Goal: Task Accomplishment & Management: Complete application form

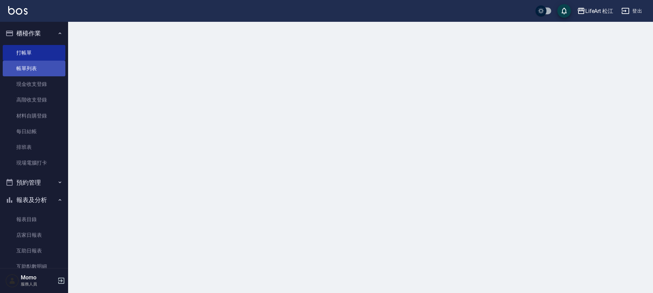
click at [40, 69] on link "帳單列表" at bounding box center [34, 69] width 63 height 16
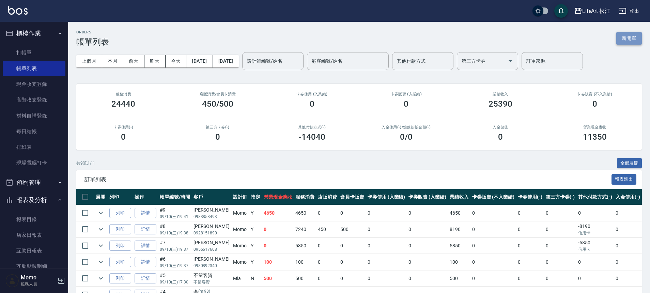
click at [625, 43] on button "新開單" at bounding box center [629, 38] width 26 height 13
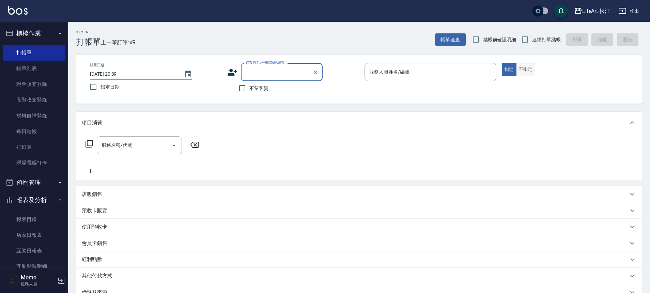
click at [519, 68] on button "不指定" at bounding box center [525, 69] width 19 height 13
click at [409, 68] on input "服務人員姓名/編號" at bounding box center [430, 72] width 126 height 12
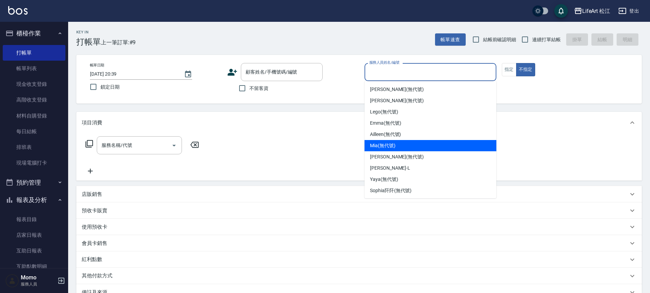
click at [386, 147] on span "Mia (無代號)" at bounding box center [383, 145] width 26 height 7
type input "Mia(無代號)"
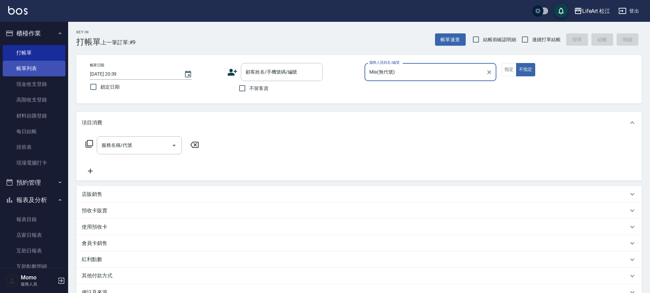
click at [45, 75] on link "帳單列表" at bounding box center [34, 69] width 63 height 16
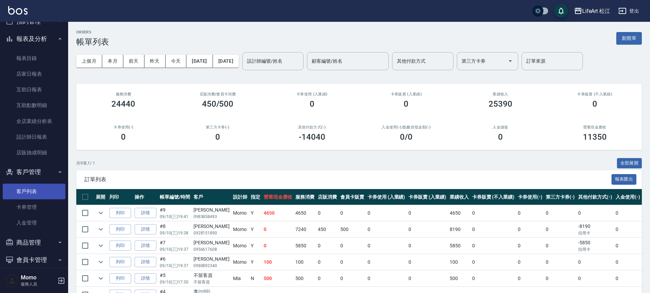
scroll to position [187, 0]
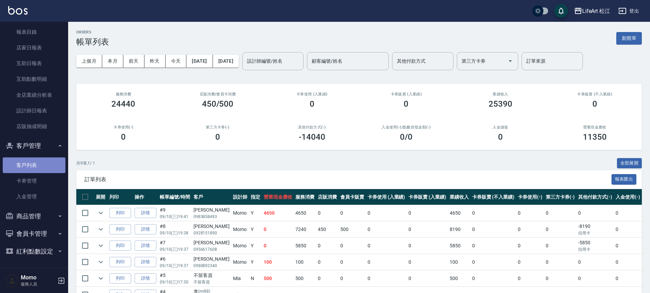
click at [39, 164] on link "客戶列表" at bounding box center [34, 165] width 63 height 16
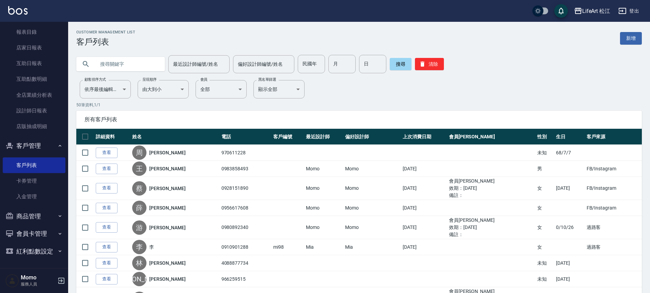
click at [112, 63] on input "text" at bounding box center [127, 64] width 64 height 18
type input "v"
click at [638, 38] on link "新增" at bounding box center [631, 38] width 22 height 13
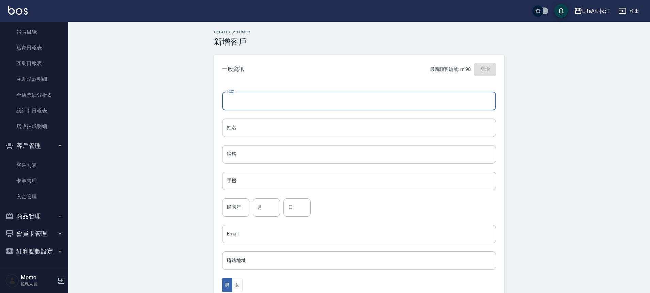
click at [296, 103] on input "代號" at bounding box center [359, 101] width 274 height 18
type input "mi99"
click at [298, 128] on input "姓名" at bounding box center [359, 127] width 274 height 18
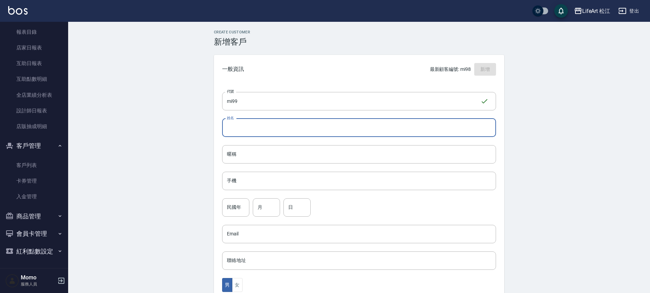
type input "ㄑ"
type input "江"
click at [301, 183] on input "手機" at bounding box center [359, 181] width 274 height 18
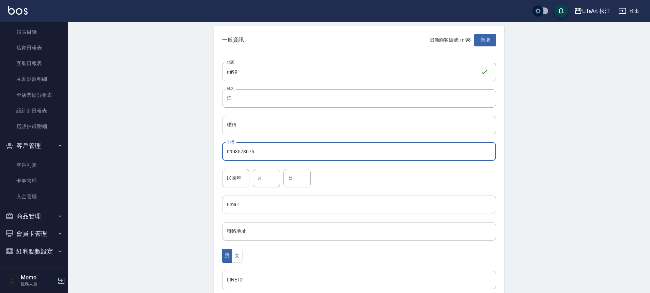
scroll to position [60, 0]
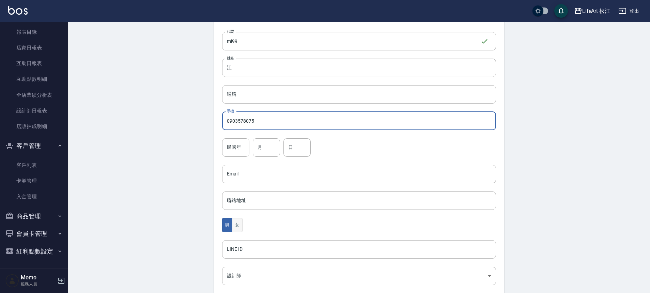
type input "0903578075"
click at [238, 224] on button "女" at bounding box center [237, 225] width 10 height 14
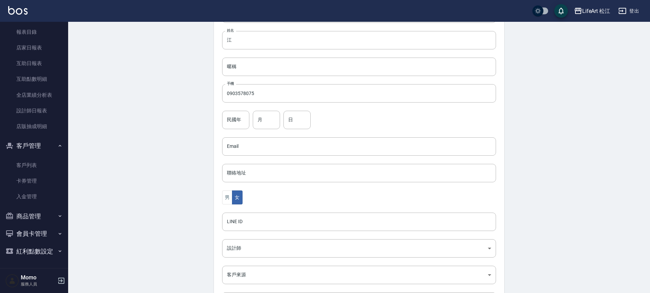
scroll to position [125, 0]
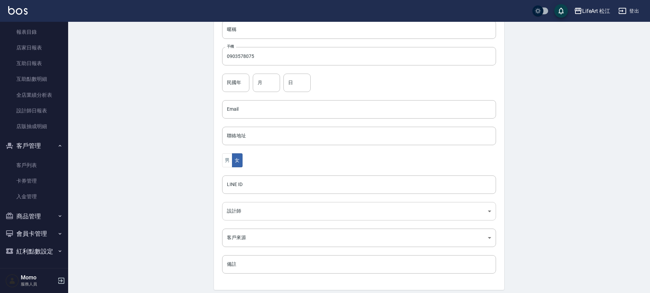
click at [266, 216] on body "LifeArt 松江 登出 櫃檯作業 打帳單 帳單列表 現金收支登錄 高階收支登錄 材料自購登錄 每日結帳 排班表 現場電腦打卡 預約管理 預約管理 單日預約…" at bounding box center [325, 96] width 650 height 443
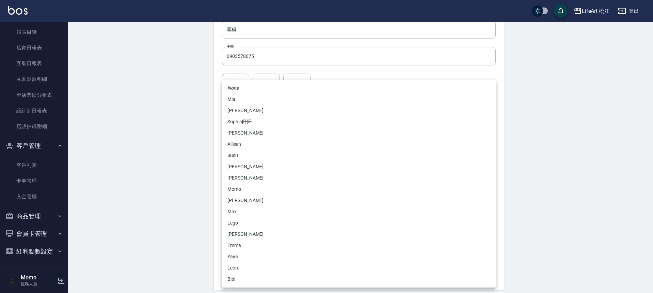
click at [247, 98] on li "Mia" at bounding box center [359, 99] width 274 height 11
type input "73010cc9-dc89-4629-908e-922232226944"
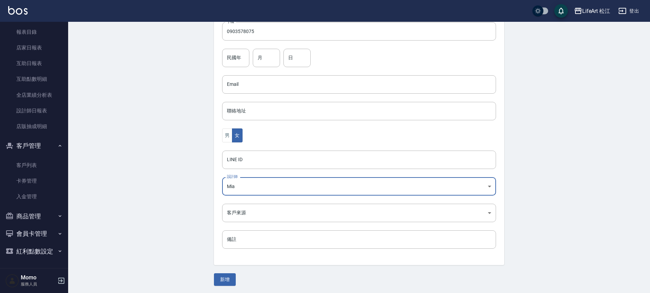
scroll to position [150, 0]
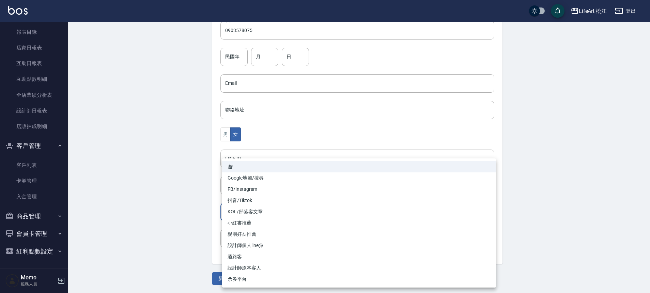
click at [299, 209] on body "LifeArt 松江 登出 櫃檯作業 打帳單 帳單列表 現金收支登錄 高階收支登錄 材料自購登錄 每日結帳 排班表 現場電腦打卡 預約管理 預約管理 單日預約…" at bounding box center [325, 71] width 650 height 443
click at [182, 252] on div at bounding box center [326, 146] width 653 height 293
click at [260, 215] on body "LifeArt 松江 登出 櫃檯作業 打帳單 帳單列表 現金收支登錄 高階收支登錄 材料自購登錄 每日結帳 排班表 現場電腦打卡 預約管理 預約管理 單日預約…" at bounding box center [326, 71] width 653 height 443
click at [184, 220] on div at bounding box center [326, 146] width 653 height 293
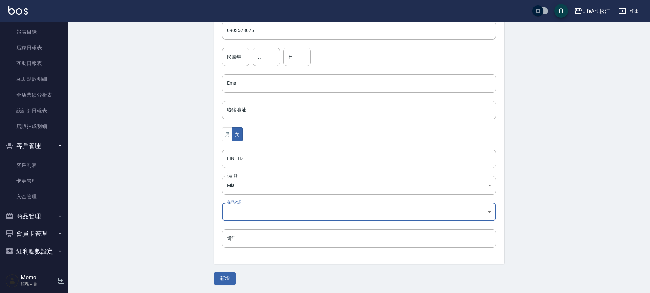
click at [244, 215] on body "LifeArt 松江 登出 櫃檯作業 打帳單 帳單列表 現金收支登錄 高階收支登錄 材料自購登錄 每日結帳 排班表 現場電腦打卡 預約管理 預約管理 單日預約…" at bounding box center [325, 71] width 650 height 443
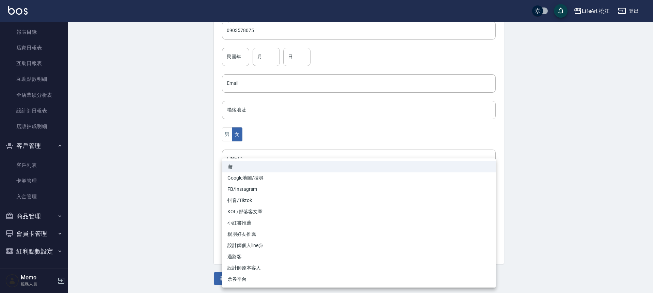
click at [194, 212] on div at bounding box center [326, 146] width 653 height 293
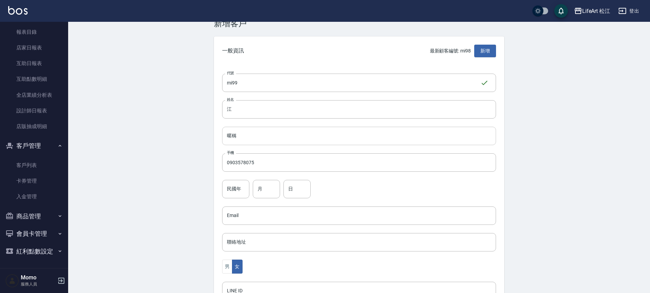
scroll to position [0, 0]
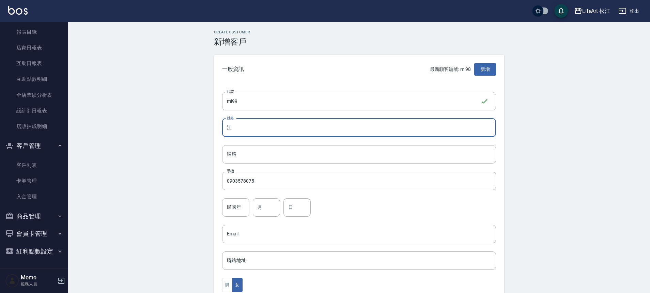
click at [263, 125] on input "江" at bounding box center [359, 127] width 274 height 18
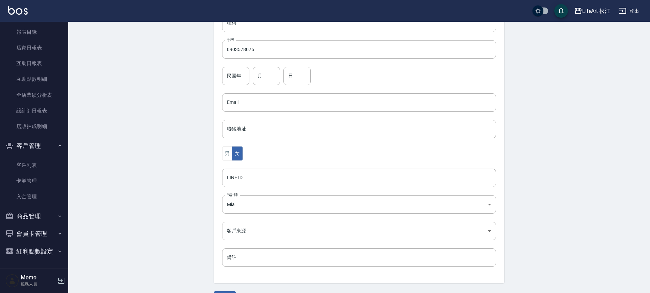
scroll to position [135, 0]
type input "[PERSON_NAME]"
click at [269, 225] on body "LifeArt 松江 登出 櫃檯作業 打帳單 帳單列表 現金收支登錄 高階收支登錄 材料自購登錄 每日結帳 排班表 現場電腦打卡 預約管理 預約管理 單日預約…" at bounding box center [326, 86] width 653 height 443
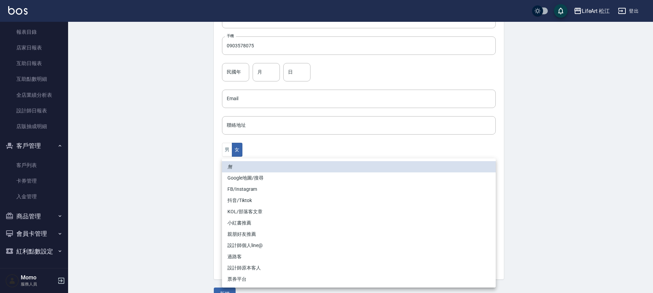
click at [257, 256] on li "過路客" at bounding box center [359, 256] width 274 height 11
type input "過路客"
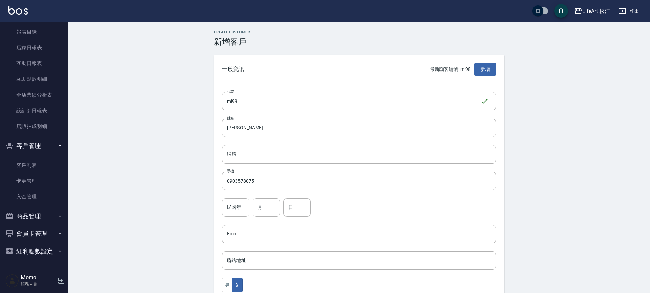
scroll to position [147, 0]
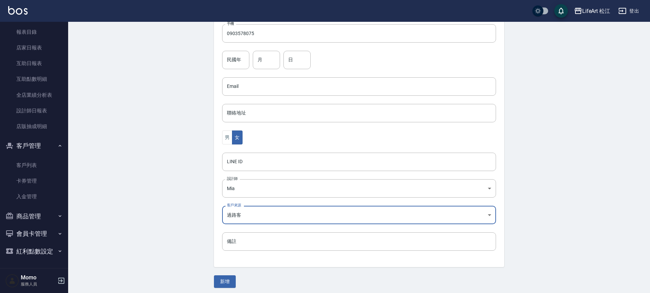
click at [224, 274] on div "Create Customer 新增客戶 一般資訊 最新顧客編號: mi98 新增 代號 mi99 ​ 代號 姓名 [PERSON_NAME] 姓名 暱稱 暱…" at bounding box center [359, 85] width 306 height 405
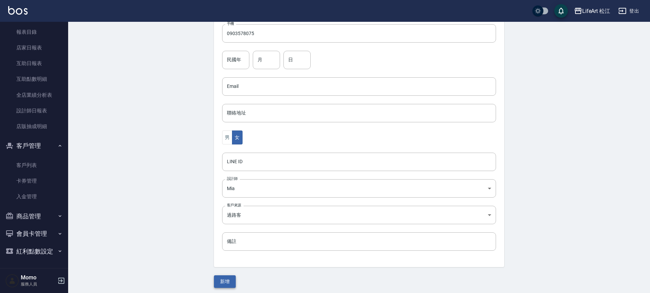
click at [222, 276] on button "新增" at bounding box center [225, 281] width 22 height 13
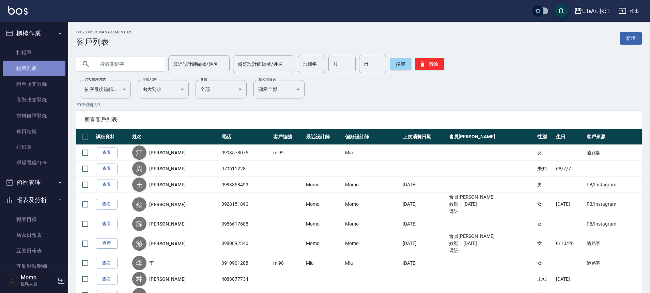
click at [45, 68] on link "帳單列表" at bounding box center [34, 69] width 63 height 16
click at [40, 71] on link "帳單列表" at bounding box center [34, 69] width 63 height 16
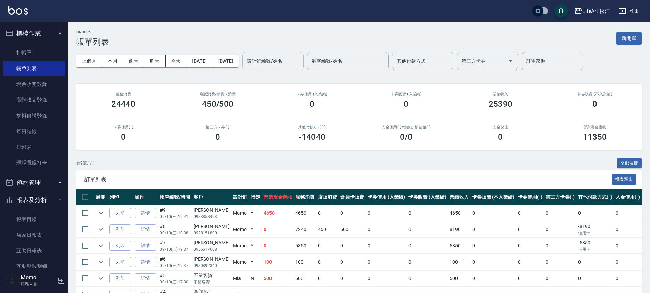
click at [284, 57] on div "設計師編號/姓名 設計師編號/姓名" at bounding box center [272, 61] width 61 height 18
drag, startPoint x: 377, startPoint y: 41, endPoint x: 514, endPoint y: 29, distance: 137.7
click at [377, 41] on div "ORDERS 帳單列表 新開單" at bounding box center [358, 38] width 565 height 17
click at [634, 43] on button "新開單" at bounding box center [629, 38] width 26 height 13
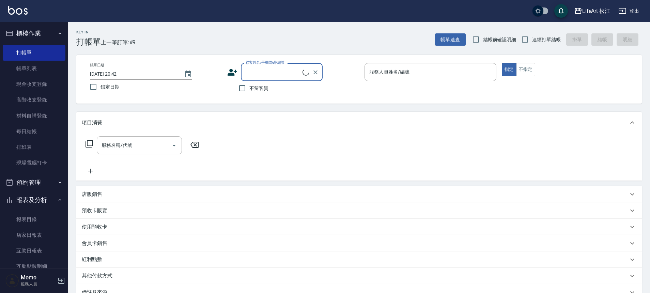
click at [269, 76] on input "顧客姓名/手機號碼/編號" at bounding box center [273, 72] width 59 height 12
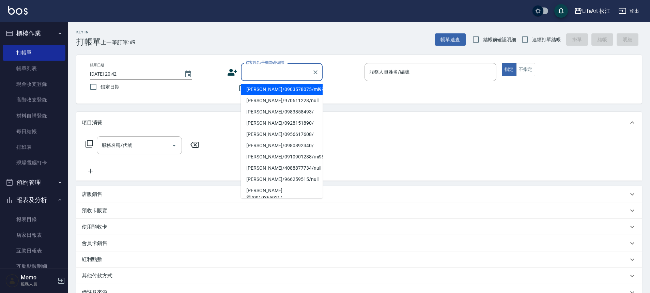
click at [268, 89] on li "[PERSON_NAME]/0903578075/mi99" at bounding box center [282, 89] width 82 height 11
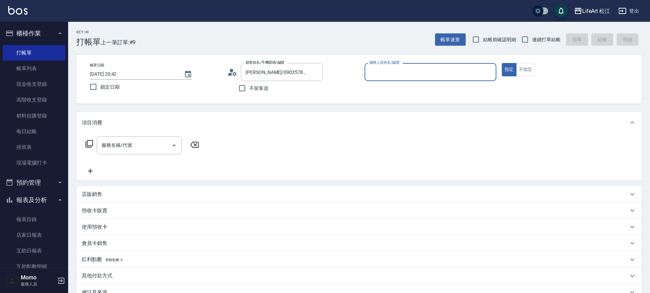
type input "[PERSON_NAME]/0903578075/mi99"
type input "Mia(無代號)"
click at [103, 146] on input "服務名稱/代號" at bounding box center [134, 145] width 69 height 12
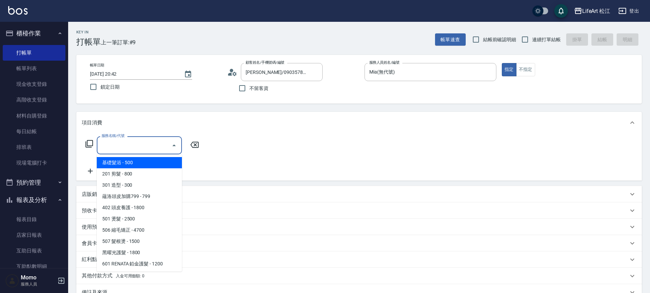
click at [124, 161] on span "基礎髮浴 - 500" at bounding box center [139, 162] width 85 height 11
type input "基礎髮浴 (101)"
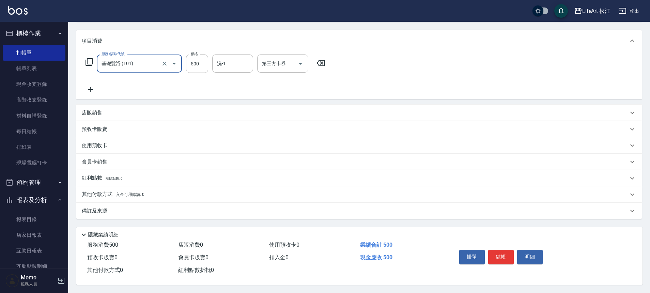
scroll to position [85, 0]
click at [113, 210] on div "備註及來源" at bounding box center [355, 210] width 546 height 7
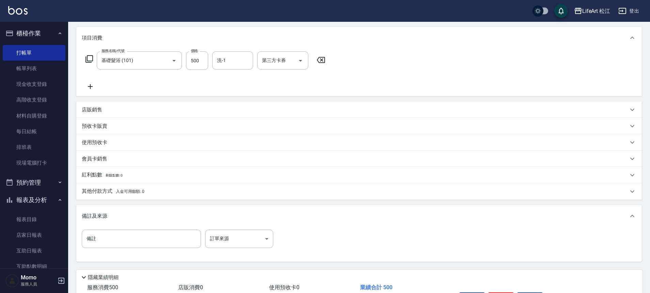
click at [251, 249] on div "備註 備註 訂單來源 ​ 訂單來源" at bounding box center [359, 242] width 554 height 27
click at [245, 242] on body "LifeArt 松江 登出 櫃檯作業 打帳單 帳單列表 現金收支登錄 高階收支登錄 材料自購登錄 每日結帳 排班表 現場電腦打卡 預約管理 預約管理 單日預約…" at bounding box center [325, 125] width 650 height 420
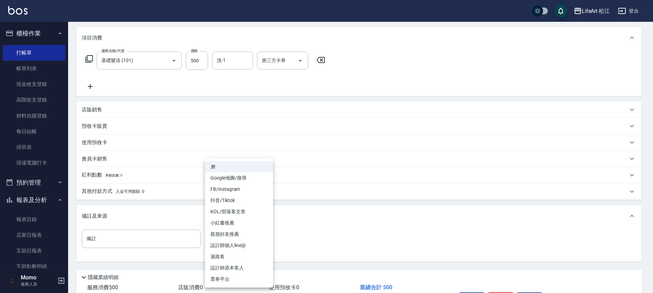
click at [236, 257] on li "過路客" at bounding box center [239, 256] width 68 height 11
type input "過路客"
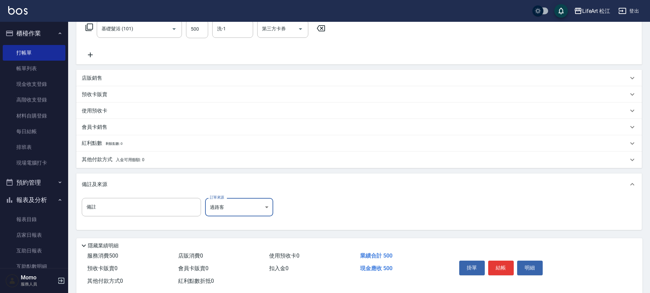
scroll to position [124, 0]
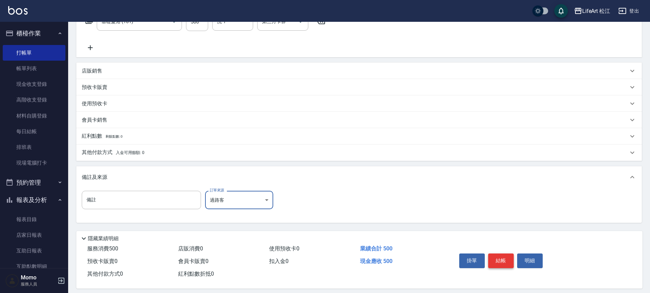
click at [503, 263] on button "結帳" at bounding box center [501, 260] width 26 height 14
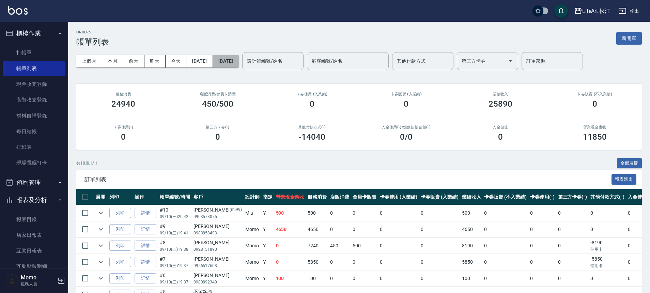
click at [236, 63] on button "[DATE]" at bounding box center [226, 61] width 26 height 13
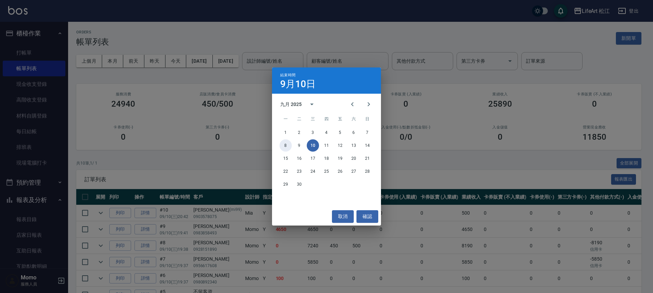
drag, startPoint x: 280, startPoint y: 147, endPoint x: 285, endPoint y: 146, distance: 5.2
click at [281, 147] on button "8" at bounding box center [285, 145] width 12 height 12
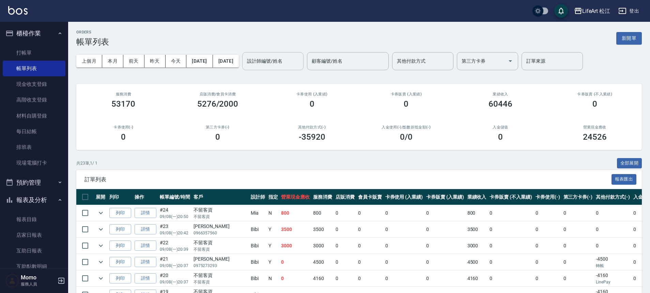
click at [293, 60] on input "設計師編號/姓名" at bounding box center [272, 61] width 55 height 12
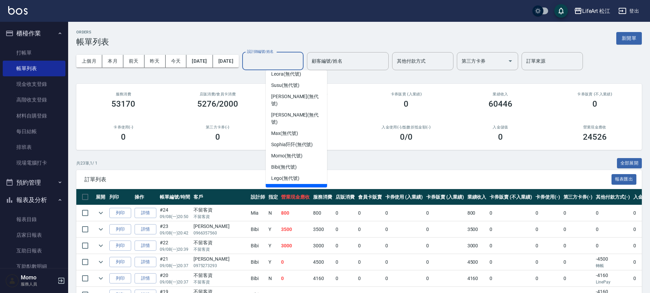
scroll to position [47, 0]
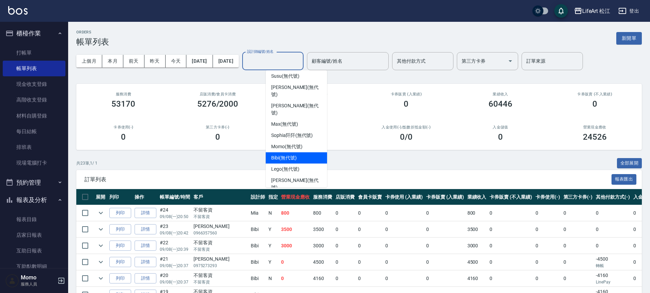
click at [284, 154] on span "Bibi (無代號)" at bounding box center [284, 157] width 26 height 7
type input "Bibi(無代號)"
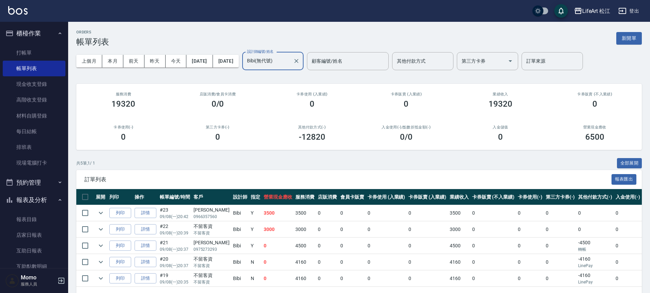
scroll to position [26, 0]
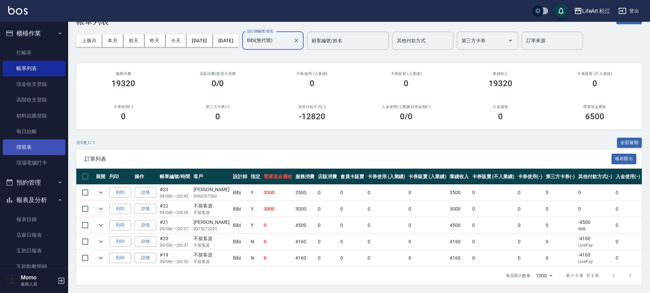
click at [32, 149] on link "排班表" at bounding box center [34, 147] width 63 height 16
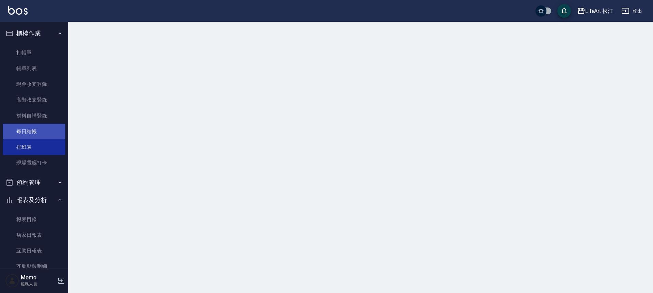
click at [31, 138] on link "每日結帳" at bounding box center [34, 132] width 63 height 16
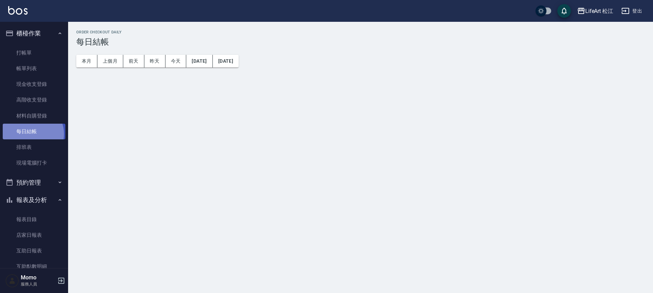
click at [31, 134] on link "每日結帳" at bounding box center [34, 132] width 63 height 16
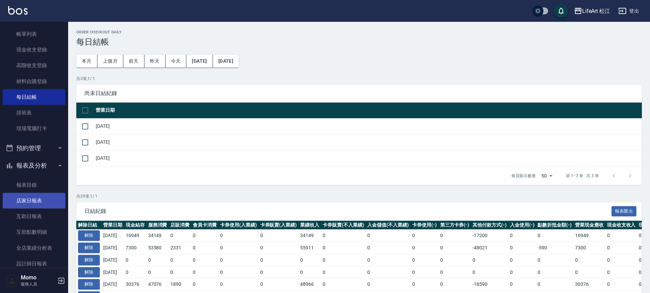
scroll to position [66, 0]
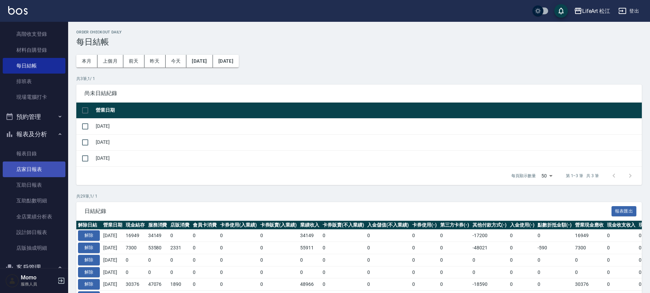
click at [44, 174] on link "店家日報表" at bounding box center [34, 169] width 63 height 16
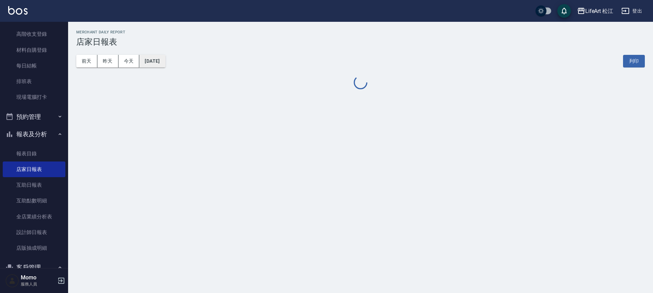
click at [159, 66] on button "[DATE]" at bounding box center [152, 61] width 26 height 13
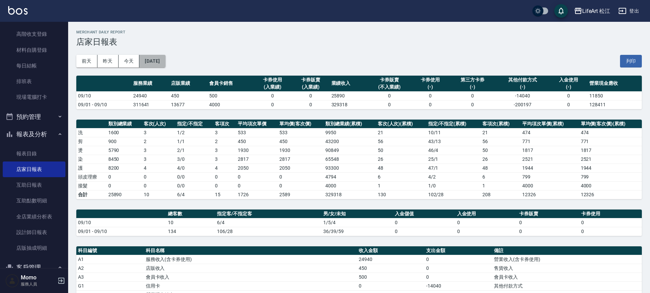
click at [164, 61] on button "[DATE]" at bounding box center [152, 61] width 26 height 13
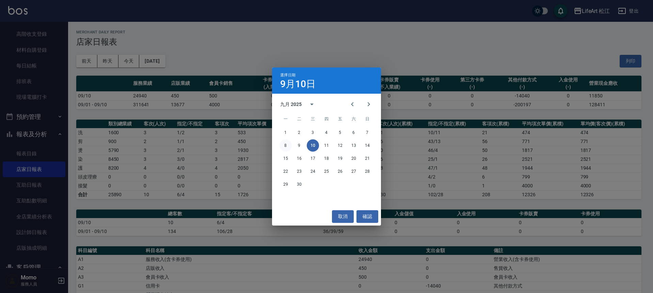
click at [286, 145] on button "8" at bounding box center [285, 145] width 12 height 12
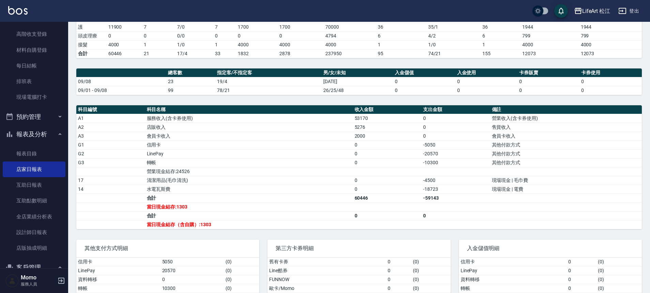
scroll to position [145, 0]
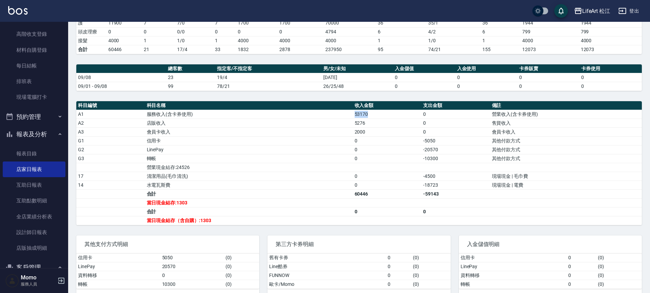
drag, startPoint x: 351, startPoint y: 116, endPoint x: 383, endPoint y: 115, distance: 32.4
click at [383, 115] on tr "A1 服務收入(含卡券使用) 53170 0 營業收入(含卡券使用)" at bounding box center [358, 114] width 565 height 9
drag, startPoint x: 341, startPoint y: 121, endPoint x: 369, endPoint y: 123, distance: 27.6
click at [369, 123] on tr "A2 店販收入 5276 0 售貨收入" at bounding box center [358, 122] width 565 height 9
click at [359, 140] on td "0" at bounding box center [387, 140] width 69 height 9
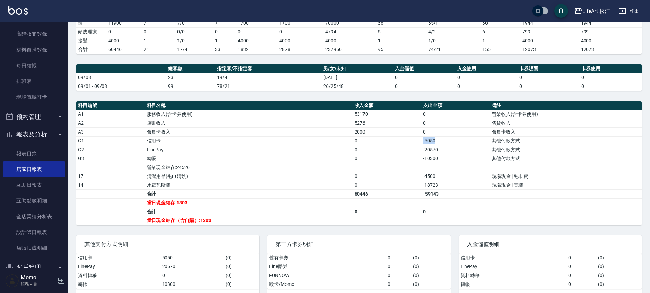
drag, startPoint x: 423, startPoint y: 142, endPoint x: 442, endPoint y: 142, distance: 18.0
click at [442, 142] on td "-5050" at bounding box center [455, 140] width 69 height 9
drag, startPoint x: 422, startPoint y: 147, endPoint x: 447, endPoint y: 148, distance: 24.5
click at [447, 148] on td "-20570" at bounding box center [455, 149] width 69 height 9
drag, startPoint x: 420, startPoint y: 156, endPoint x: 444, endPoint y: 157, distance: 24.2
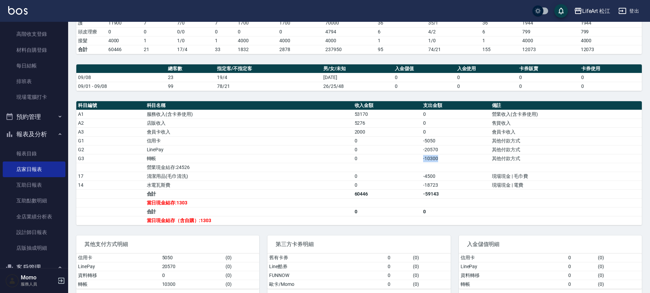
click at [444, 157] on tr "G3 轉帳 0 -10300 其他付款方式" at bounding box center [358, 158] width 565 height 9
drag, startPoint x: 425, startPoint y: 176, endPoint x: 442, endPoint y: 175, distance: 17.0
click at [442, 175] on td "-4500" at bounding box center [455, 176] width 69 height 9
drag, startPoint x: 425, startPoint y: 185, endPoint x: 447, endPoint y: 188, distance: 22.3
click at [447, 188] on td "-18723" at bounding box center [455, 184] width 69 height 9
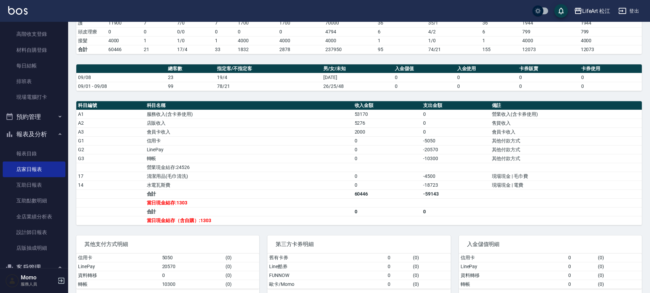
drag, startPoint x: 352, startPoint y: 193, endPoint x: 410, endPoint y: 201, distance: 57.6
click at [410, 201] on tbody "A1 服務收入(含卡券使用) 53170 0 營業收入(含卡券使用) A2 店販收入 5276 0 售貨收入 A3 會員卡收入 2000 0 會員卡收入 G1…" at bounding box center [358, 167] width 565 height 115
drag, startPoint x: 429, startPoint y: 198, endPoint x: 459, endPoint y: 197, distance: 30.6
click at [459, 197] on tbody "A1 服務收入(含卡券使用) 53170 0 營業收入(含卡券使用) A2 店販收入 5276 0 售貨收入 A3 會員卡收入 2000 0 會員卡收入 G1…" at bounding box center [358, 167] width 565 height 115
click at [427, 187] on td "-18723" at bounding box center [455, 184] width 69 height 9
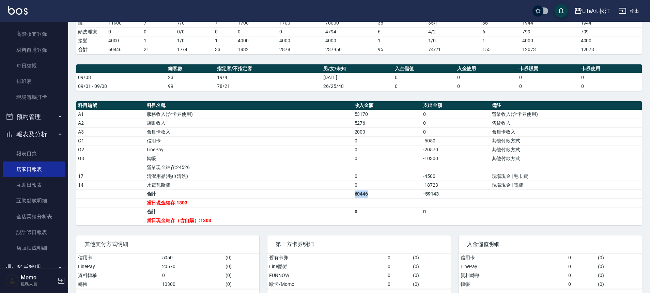
drag, startPoint x: 342, startPoint y: 194, endPoint x: 379, endPoint y: 196, distance: 36.8
click at [379, 196] on tr "合計 60446 -59143" at bounding box center [358, 193] width 565 height 9
click at [435, 197] on tr "合計 60446 -59143" at bounding box center [358, 193] width 565 height 9
drag, startPoint x: 435, startPoint y: 197, endPoint x: 446, endPoint y: 198, distance: 11.4
click at [446, 198] on tbody "A1 服務收入(含卡券使用) 53170 0 營業收入(含卡券使用) A2 店販收入 5276 0 售貨收入 A3 會員卡收入 2000 0 會員卡收入 G1…" at bounding box center [358, 167] width 565 height 115
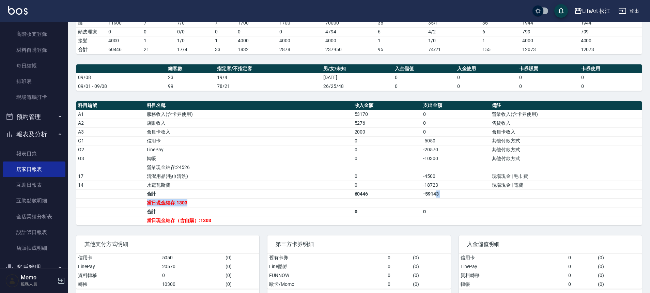
click at [446, 198] on td "a dense table" at bounding box center [455, 202] width 69 height 9
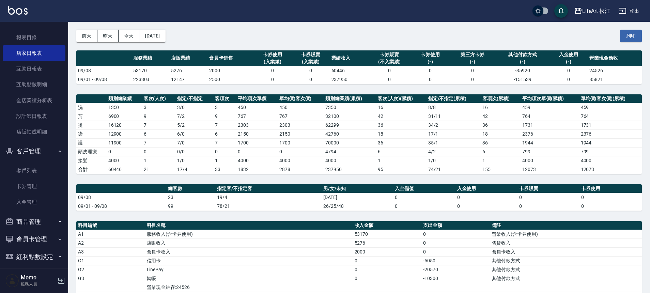
scroll to position [0, 0]
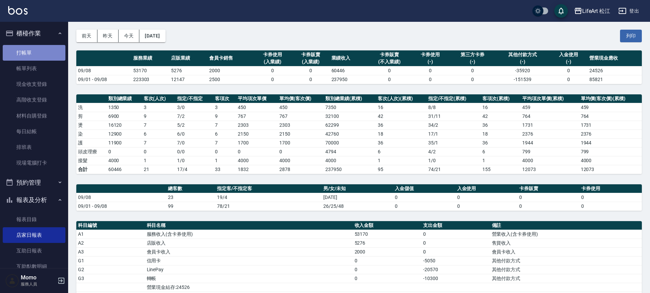
click at [43, 48] on link "打帳單" at bounding box center [34, 53] width 63 height 16
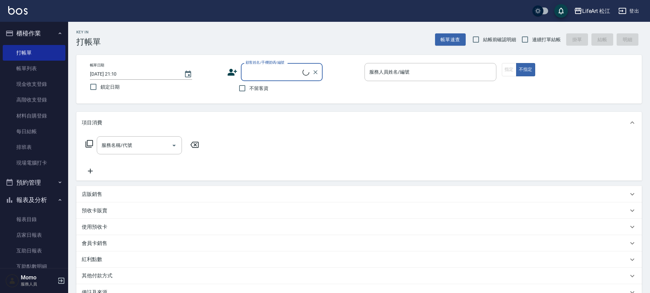
click at [233, 74] on icon at bounding box center [232, 72] width 10 height 7
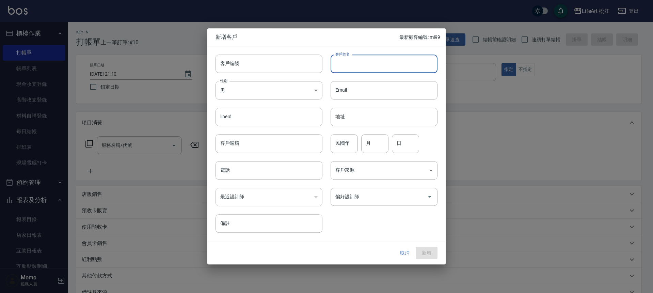
click at [359, 58] on input "客戶姓名" at bounding box center [384, 63] width 107 height 18
type input "[PERSON_NAME]"
click at [286, 95] on body "LifeArt 松江 登出 櫃檯作業 打帳單 帳單列表 現金收支登錄 高階收支登錄 材料自購登錄 每日結帳 排班表 現場電腦打卡 預約管理 預約管理 單日預約…" at bounding box center [326, 187] width 653 height 374
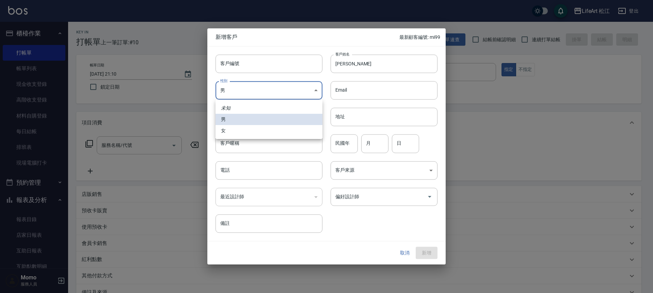
click at [271, 128] on li "女" at bounding box center [268, 130] width 107 height 11
type input "[DEMOGRAPHIC_DATA]"
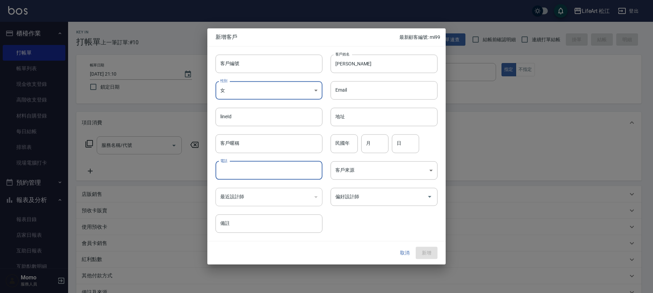
click at [247, 162] on input "電話" at bounding box center [268, 170] width 107 height 18
type input "0938737747"
click at [375, 170] on body "LifeArt 松江 登出 櫃檯作業 打帳單 帳單列表 現金收支登錄 高階收支登錄 材料自購登錄 每日結帳 排班表 現場電腦打卡 預約管理 預約管理 單日預約…" at bounding box center [326, 187] width 653 height 374
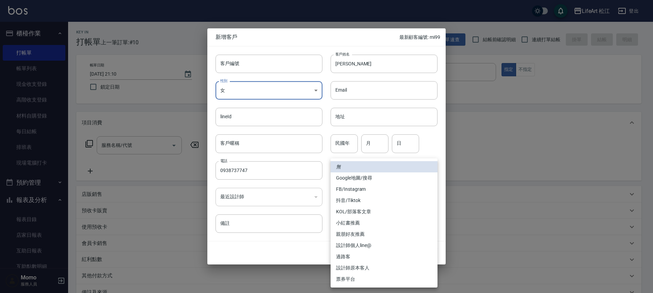
click at [365, 186] on li "FB/Instagram" at bounding box center [384, 188] width 107 height 11
type input "FB/Instagram"
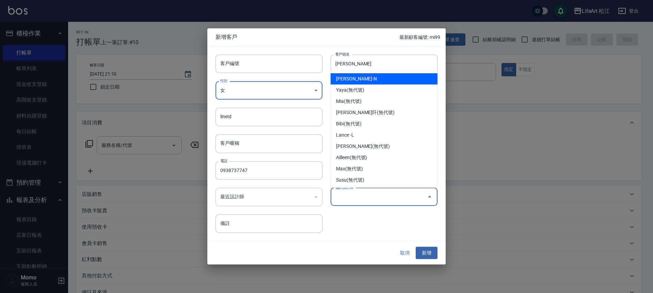
click at [364, 195] on input "偏好設計師" at bounding box center [379, 197] width 91 height 12
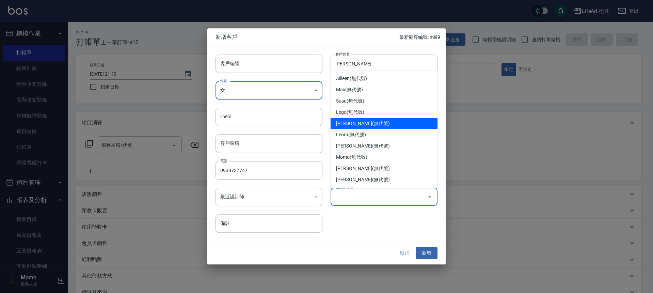
scroll to position [79, 0]
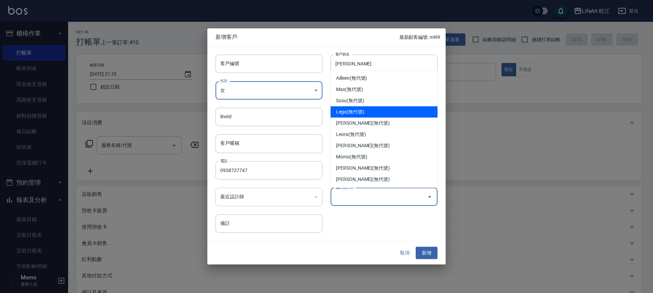
click at [363, 110] on li "Lego(無代號)" at bounding box center [384, 111] width 107 height 11
type input "Lego"
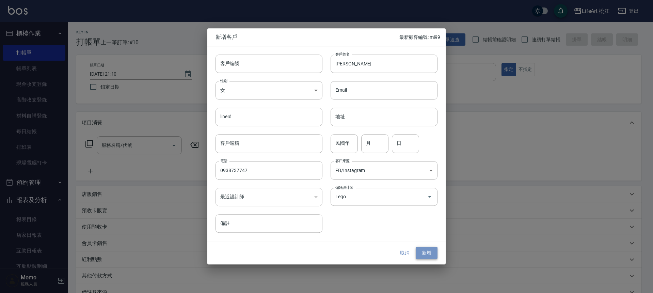
click at [419, 250] on button "新增" at bounding box center [427, 252] width 22 height 13
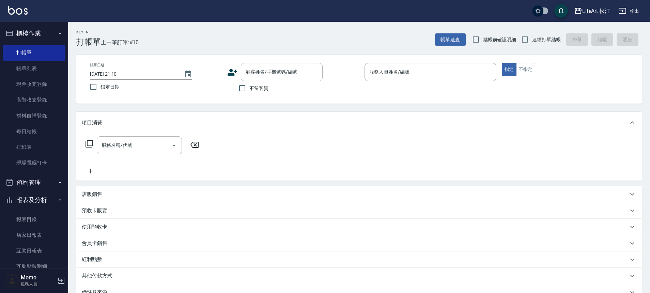
click at [224, 70] on div "帳單日期 [DATE] 21:10 鎖定日期 顧客姓名/手機號碼/編號 顧客姓名/手機號碼/編號 不留客資 服務人員姓名/編號 服務人員姓名/編號 指定 不指定" at bounding box center [358, 79] width 549 height 32
click at [231, 70] on icon at bounding box center [232, 72] width 10 height 7
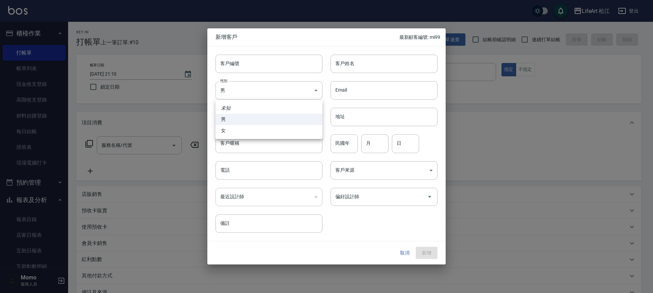
click at [230, 84] on body "LifeArt 松江 登出 櫃檯作業 打帳單 帳單列表 現金收支登錄 高階收支登錄 材料自購登錄 每日結帳 排班表 現場電腦打卡 預約管理 預約管理 單日預約…" at bounding box center [326, 187] width 653 height 374
click at [234, 132] on li "女" at bounding box center [268, 130] width 107 height 11
type input "[DEMOGRAPHIC_DATA]"
click at [227, 173] on input "電話" at bounding box center [268, 170] width 107 height 18
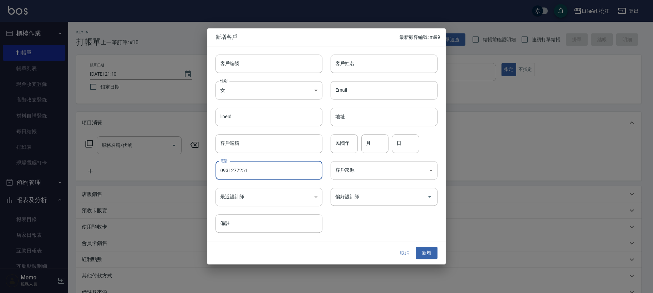
type input "0931277251"
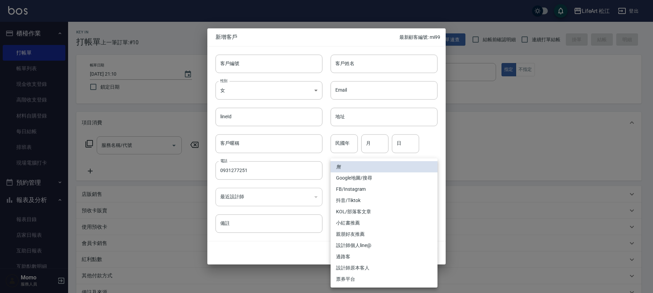
click at [362, 168] on body "LifeArt 松江 登出 櫃檯作業 打帳單 帳單列表 現金收支登錄 高階收支登錄 材料自購登錄 每日結帳 排班表 現場電腦打卡 預約管理 預約管理 單日預約…" at bounding box center [326, 187] width 653 height 374
click at [358, 189] on li "FB/Instagram" at bounding box center [384, 188] width 107 height 11
type input "FB/Instagram"
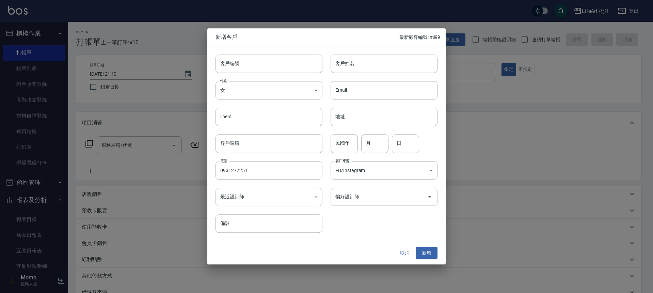
click at [360, 196] on input "偏好設計師" at bounding box center [379, 197] width 91 height 12
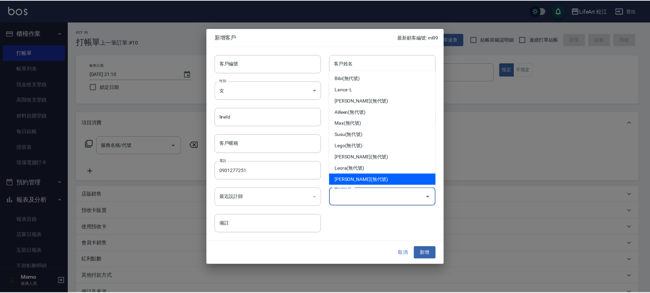
scroll to position [69, 0]
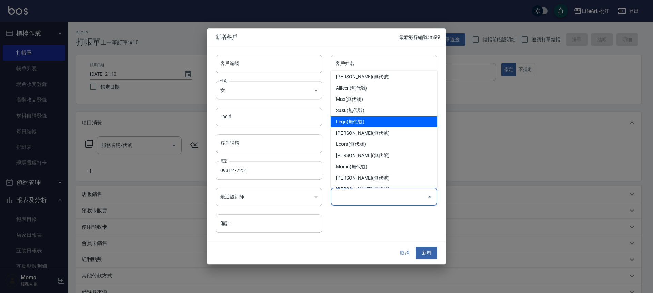
click at [362, 122] on li "Lego(無代號)" at bounding box center [384, 121] width 107 height 11
type input "Lego"
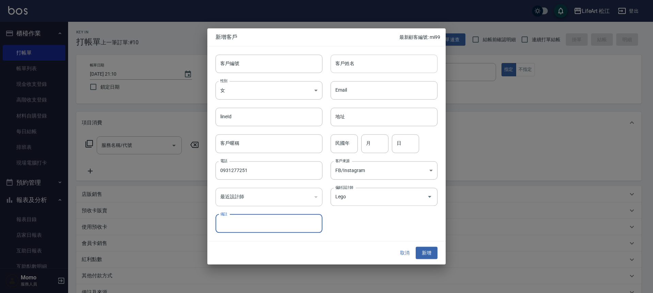
click at [347, 62] on div "客戶姓名 客戶姓名" at bounding box center [384, 63] width 107 height 18
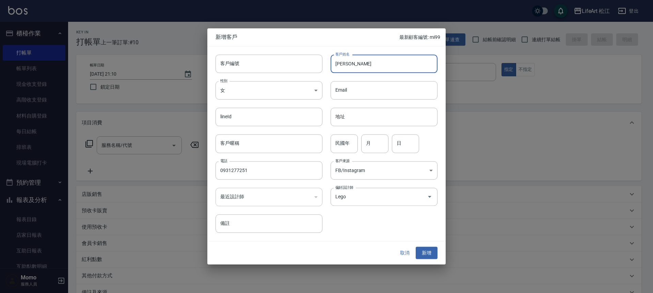
type input "[PERSON_NAME]"
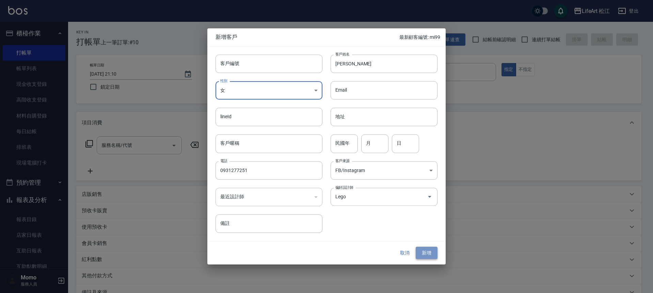
click at [417, 253] on button "新增" at bounding box center [427, 252] width 22 height 13
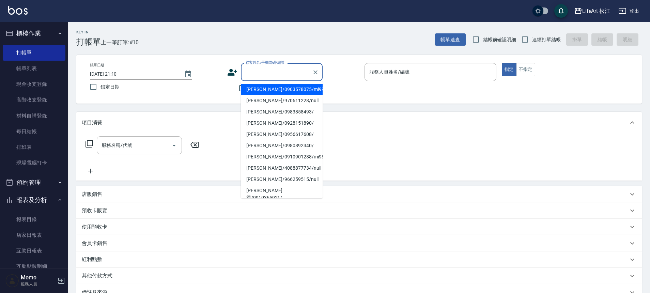
click at [257, 74] on input "顧客姓名/手機號碼/編號" at bounding box center [276, 72] width 65 height 12
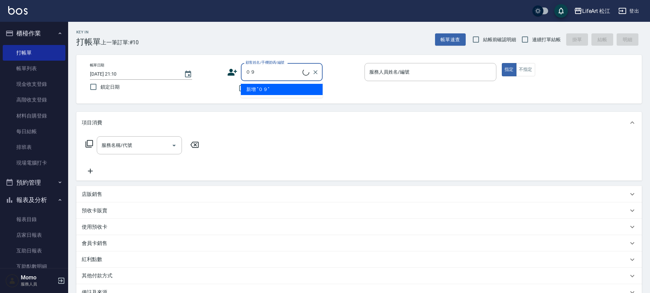
type input "０"
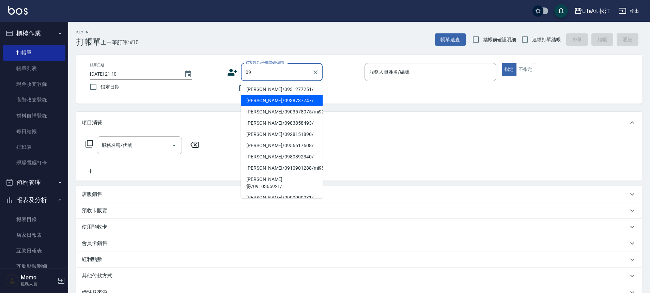
click at [260, 97] on li "[PERSON_NAME]/0938737747/" at bounding box center [282, 100] width 82 height 11
type input "[PERSON_NAME]/0938737747/"
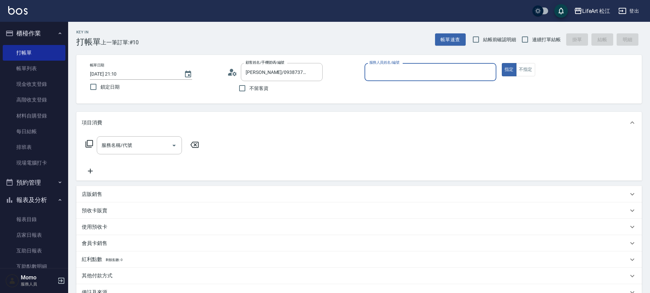
type input "Lego(無代號)"
click at [160, 154] on div "服務名稱/代號 服務名稱/代號" at bounding box center [139, 145] width 85 height 18
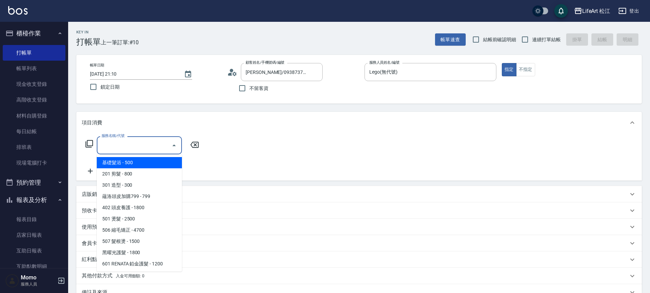
click at [159, 150] on input "服務名稱/代號" at bounding box center [134, 145] width 69 height 12
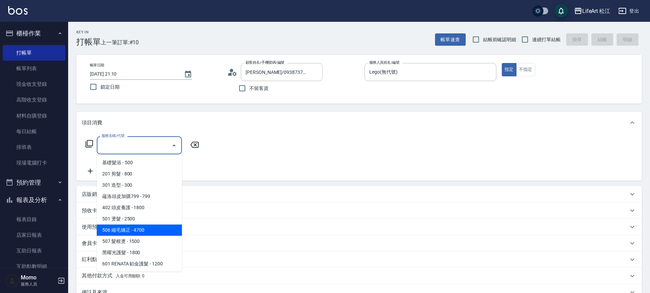
click at [135, 229] on span "506 縮毛矯正 - 4700" at bounding box center [139, 229] width 85 height 11
type input "506 縮毛矯正 (506)"
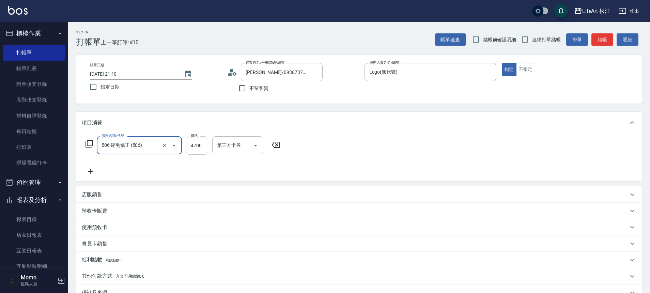
click at [201, 149] on input "4700" at bounding box center [197, 145] width 22 height 18
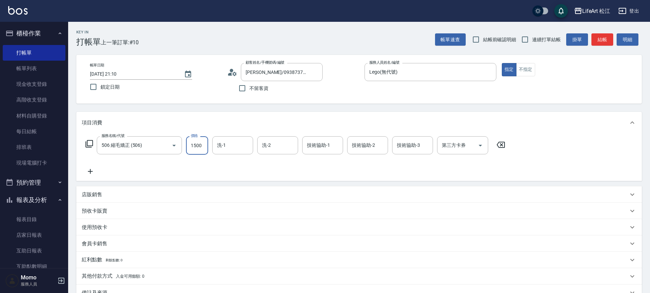
type input "1500"
click at [93, 174] on icon at bounding box center [90, 171] width 17 height 8
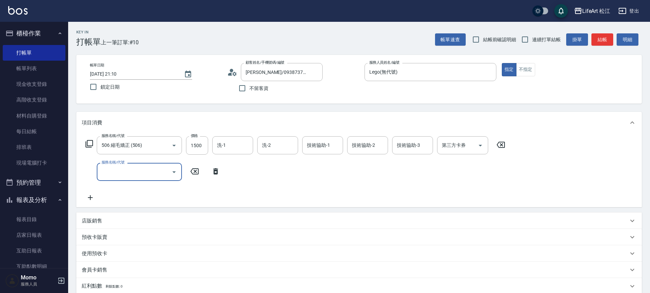
click at [126, 173] on input "服務名稱/代號" at bounding box center [134, 172] width 69 height 12
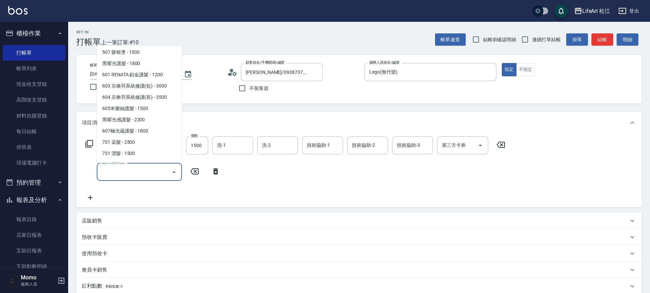
scroll to position [91, 0]
click at [138, 130] on span "701 染髮 - 2500" at bounding box center [139, 131] width 85 height 11
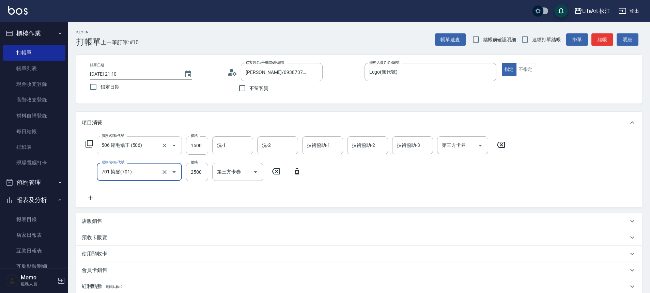
type input "701 染髮(701)"
drag, startPoint x: 197, startPoint y: 165, endPoint x: 206, endPoint y: 171, distance: 10.8
click at [217, 170] on div "洗-1 洗-1" at bounding box center [232, 172] width 41 height 18
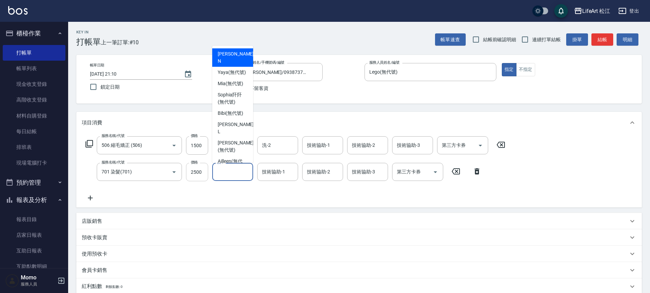
click at [202, 172] on input "2500" at bounding box center [197, 172] width 22 height 18
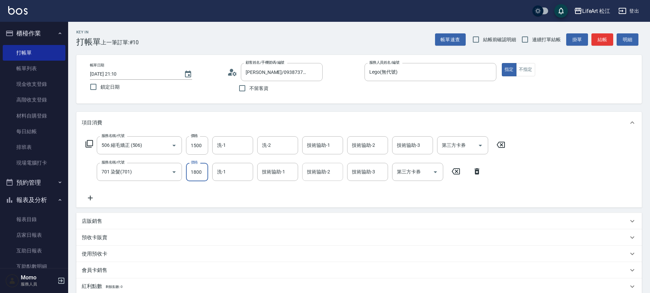
type input "1800"
click at [309, 174] on div "技術協助-2 技術協助-2" at bounding box center [322, 172] width 41 height 18
click at [270, 183] on div "服務名稱/代號 506 縮毛矯正 (506) 服務名稱/代號 價格 1500 價格 洗-1 洗-1 洗-2 洗-2 技術協助-1 技術協助-1 技術協助-2 …" at bounding box center [295, 169] width 427 height 66
click at [271, 173] on div "技術協助-1 技術協助-1" at bounding box center [277, 172] width 41 height 18
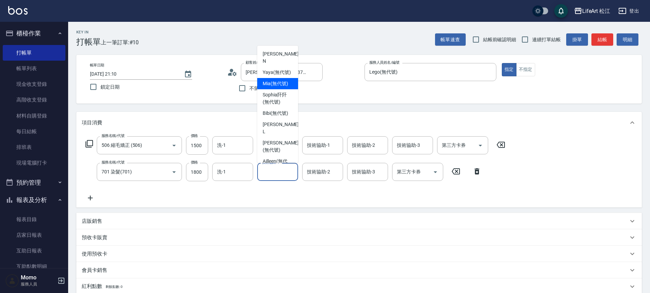
click at [285, 85] on span "Mia (無代號)" at bounding box center [275, 83] width 26 height 7
type input "Mia(無代號)"
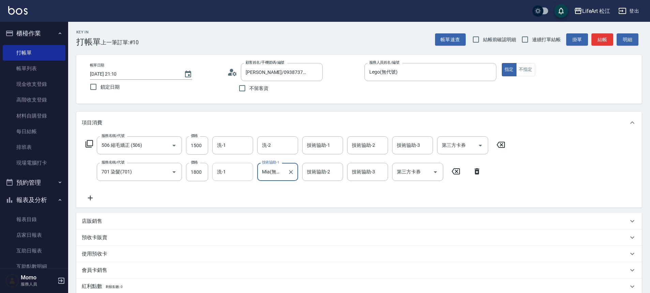
click at [245, 174] on input "洗-1" at bounding box center [232, 172] width 35 height 12
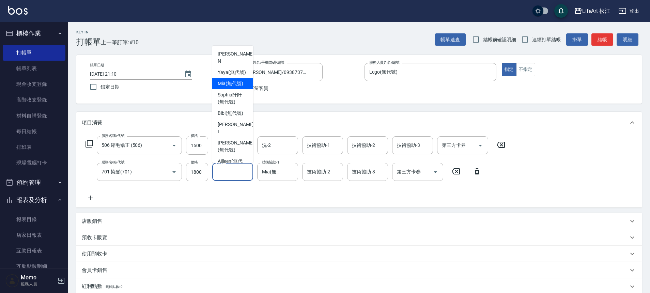
click at [248, 85] on div "Mia (無代號)" at bounding box center [232, 83] width 41 height 11
type input "Mia(無代號)"
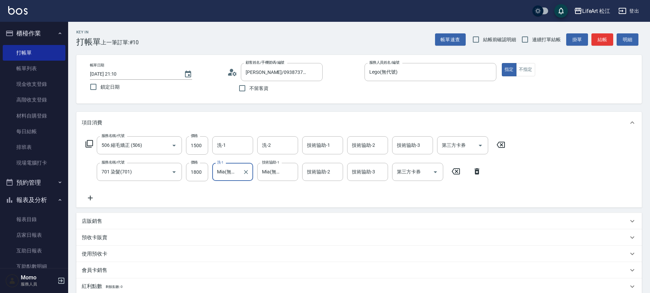
click at [90, 196] on icon at bounding box center [90, 197] width 5 height 5
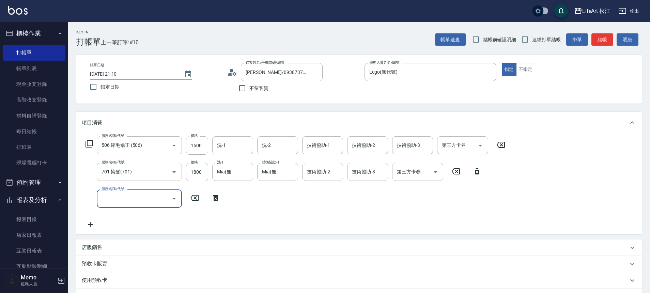
click at [119, 186] on label "服務名稱/代號" at bounding box center [112, 188] width 23 height 5
click at [119, 192] on input "服務名稱/代號" at bounding box center [134, 198] width 69 height 12
click at [119, 191] on label "服務名稱/代號" at bounding box center [112, 188] width 23 height 5
click at [119, 192] on input "服務名稱/代號" at bounding box center [134, 198] width 69 height 12
click at [120, 193] on input "服務名稱/代號" at bounding box center [134, 198] width 69 height 12
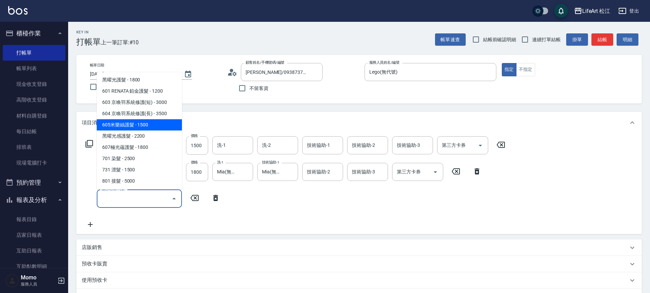
click at [143, 126] on span "605米樂絲護髮 - 1500" at bounding box center [139, 124] width 85 height 11
type input "605米樂絲護髮(605)"
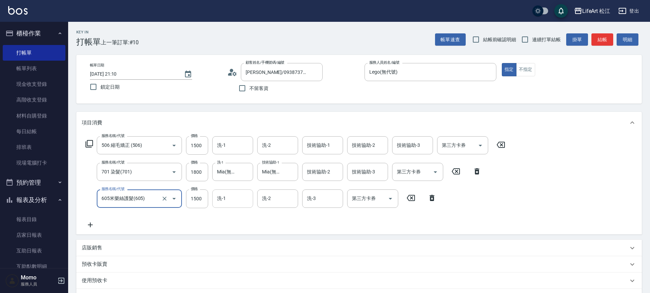
click at [238, 200] on input "洗-1" at bounding box center [232, 198] width 35 height 12
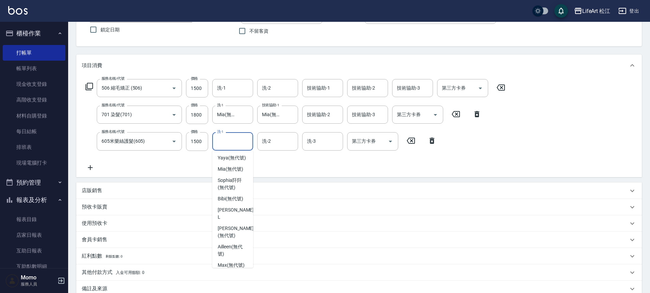
scroll to position [0, 0]
drag, startPoint x: 235, startPoint y: 187, endPoint x: 246, endPoint y: 172, distance: 18.5
click at [235, 186] on span "Mia (無代號)" at bounding box center [231, 188] width 26 height 7
type input "Mia(無代號)"
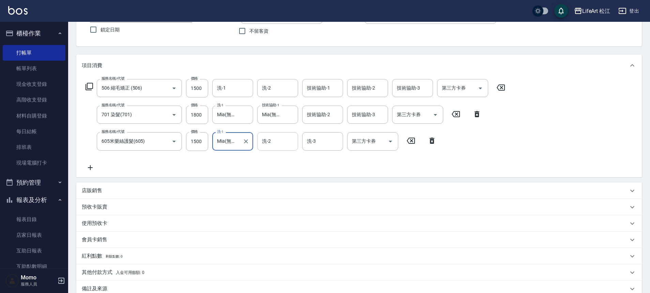
click at [280, 138] on input "洗-2" at bounding box center [277, 141] width 35 height 12
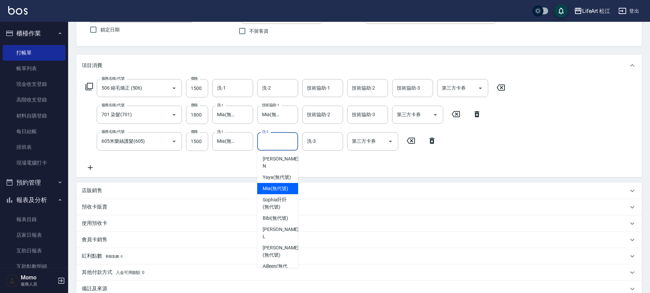
click at [289, 189] on div "Mia (無代號)" at bounding box center [277, 188] width 41 height 11
type input "Mia(無代號)"
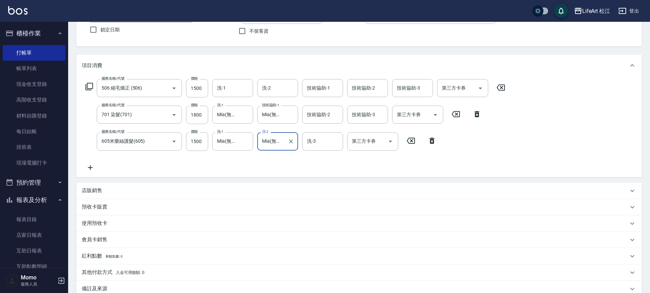
click at [312, 138] on div "洗-3 洗-3" at bounding box center [322, 141] width 41 height 18
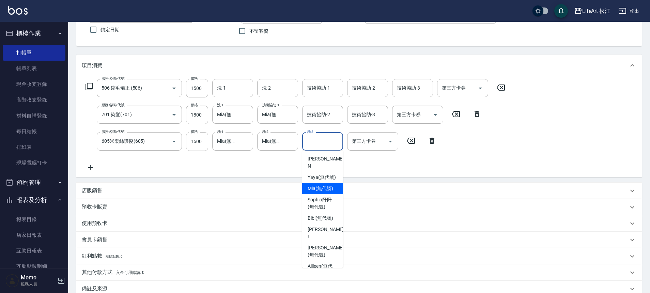
click at [317, 188] on span "Mia (無代號)" at bounding box center [320, 188] width 26 height 7
type input "Mia(無代號)"
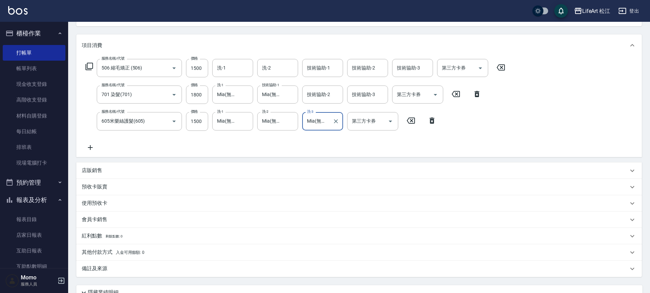
scroll to position [120, 0]
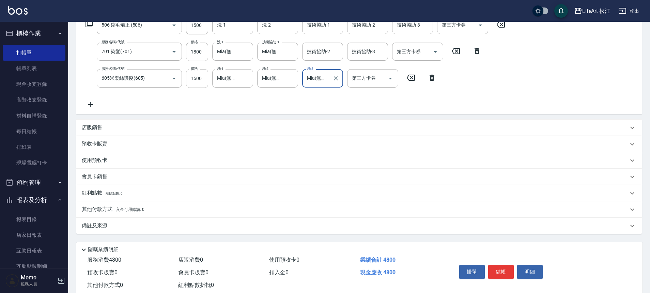
click at [100, 224] on p "備註及來源" at bounding box center [95, 225] width 26 height 7
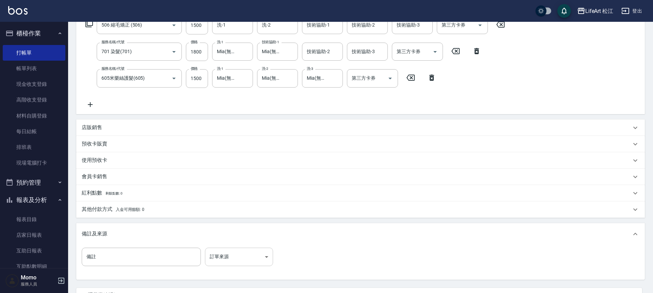
click at [226, 256] on body "LifeArt 松江 登出 櫃檯作業 打帳單 帳單列表 現金收支登錄 高階收支登錄 材料自購登錄 每日結帳 排班表 現場電腦打卡 預約管理 預約管理 單日預約…" at bounding box center [326, 117] width 653 height 474
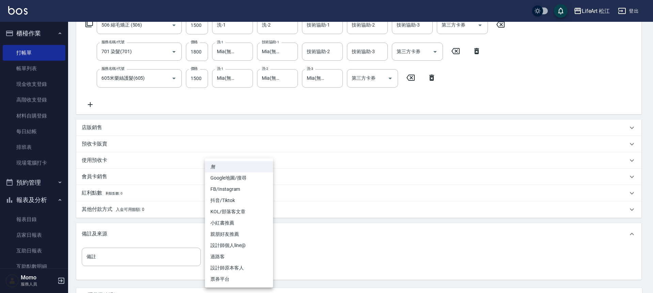
click at [233, 190] on li "FB/Instagram" at bounding box center [239, 188] width 68 height 11
type input "FB/Instagram"
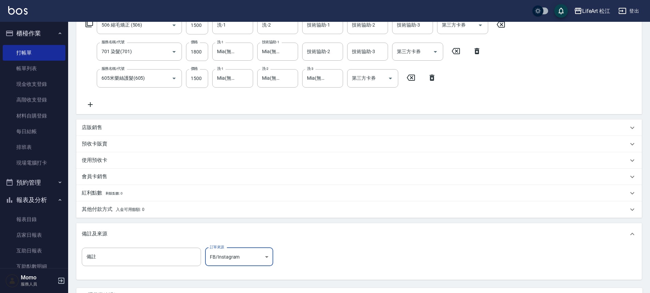
click at [104, 210] on p "其他付款方式 入金可用餘額: 0" at bounding box center [113, 209] width 63 height 7
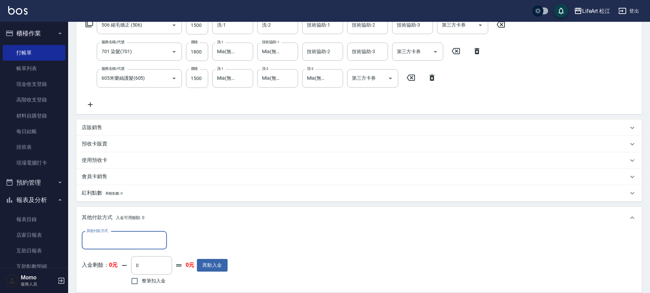
scroll to position [0, 0]
click at [106, 238] on input "其他付款方式" at bounding box center [124, 240] width 79 height 12
click at [106, 222] on span "LinePay" at bounding box center [124, 222] width 85 height 11
type input "LinePay"
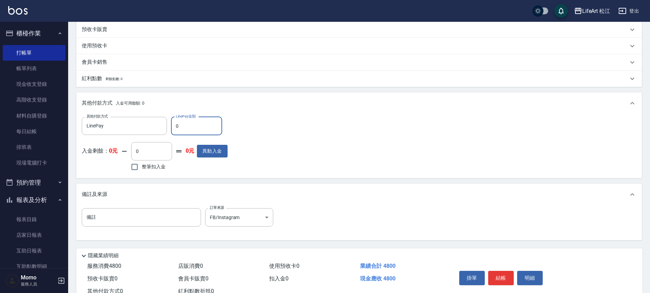
scroll to position [259, 0]
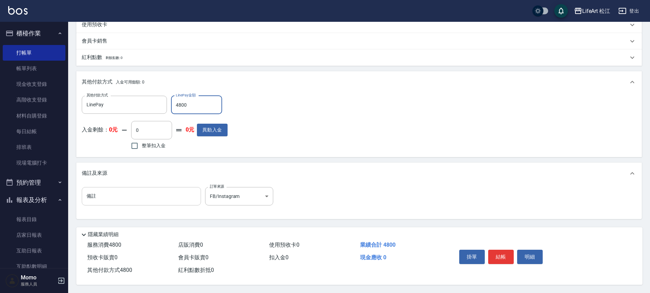
type input "4800"
click at [100, 196] on input "備註" at bounding box center [141, 196] width 119 height 18
type input "n"
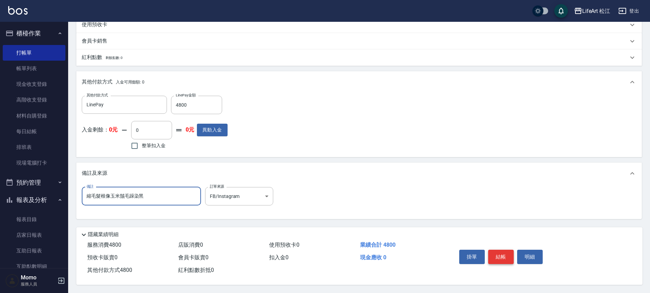
type input "縮毛髮根像玉米鬚毛躁染黑"
click at [497, 250] on button "結帳" at bounding box center [501, 257] width 26 height 14
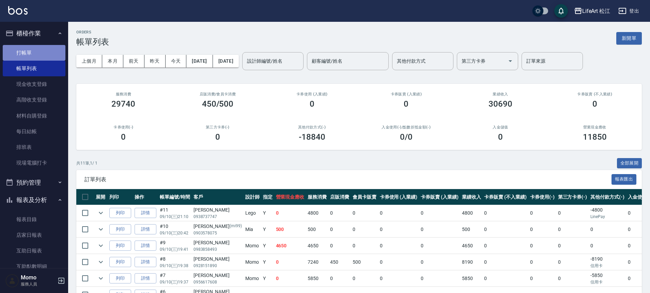
click at [41, 52] on link "打帳單" at bounding box center [34, 53] width 63 height 16
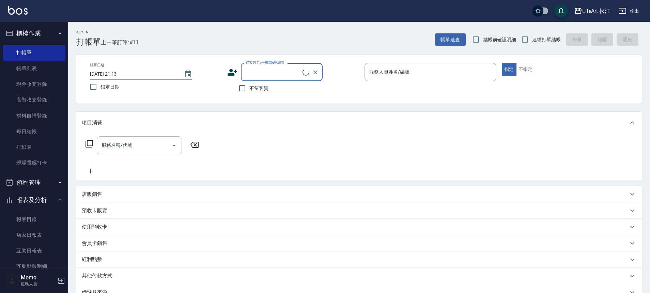
click at [268, 74] on input "顧客姓名/手機號碼/編號" at bounding box center [273, 72] width 59 height 12
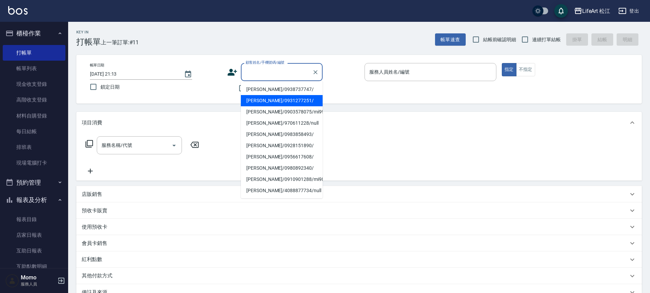
click at [268, 96] on li "[PERSON_NAME]/0931277251/" at bounding box center [282, 100] width 82 height 11
type input "[PERSON_NAME]/0931277251/"
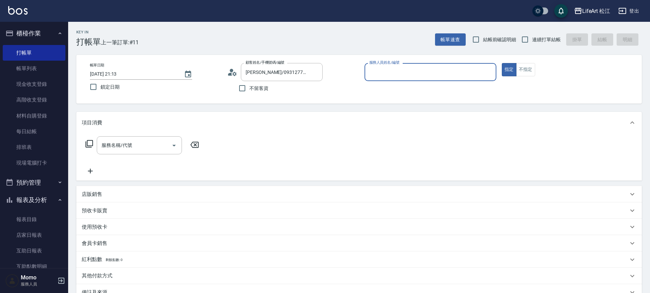
type input "Lego(無代號)"
click at [118, 144] on input "服務名稱/代號" at bounding box center [134, 145] width 69 height 12
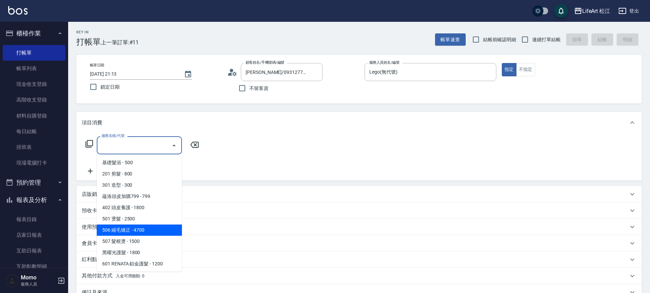
click at [123, 232] on span "506 縮毛矯正 - 4700" at bounding box center [139, 229] width 85 height 11
type input "506 縮毛矯正 (506)"
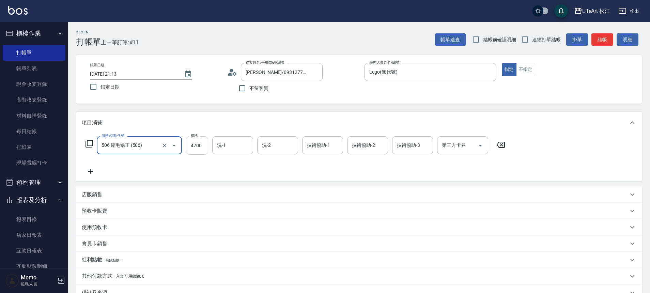
click at [196, 152] on input "4700" at bounding box center [197, 145] width 22 height 18
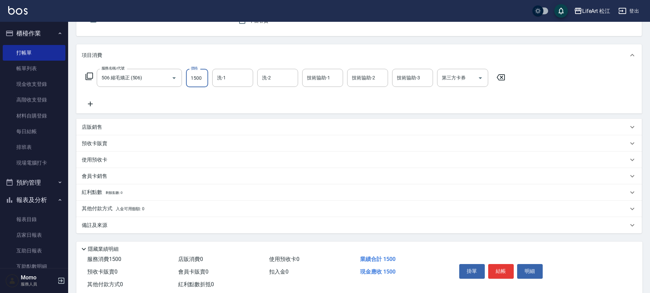
type input "1500"
click at [98, 224] on p "備註及來源" at bounding box center [95, 225] width 26 height 7
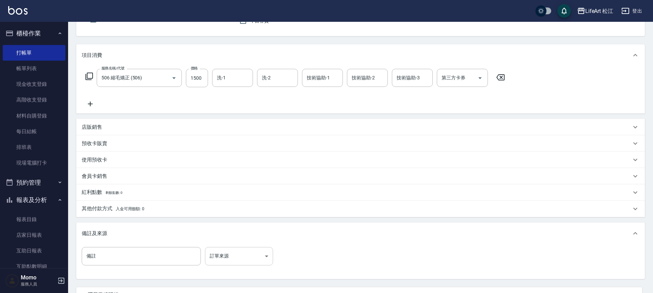
click at [231, 258] on body "LifeArt 松江 登出 櫃檯作業 打帳單 帳單列表 現金收支登錄 高階收支登錄 材料自購登錄 每日結帳 排班表 現場電腦打卡 預約管理 預約管理 單日預約…" at bounding box center [326, 143] width 653 height 420
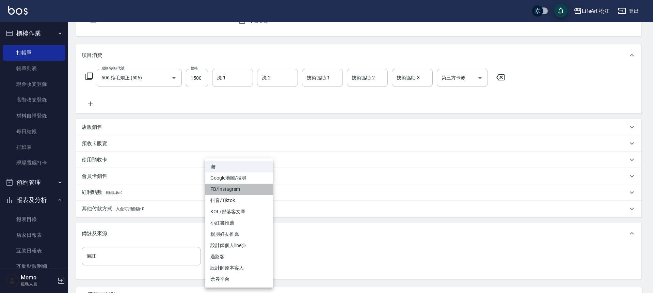
click at [238, 189] on li "FB/Instagram" at bounding box center [239, 188] width 68 height 11
type input "FB/Instagram"
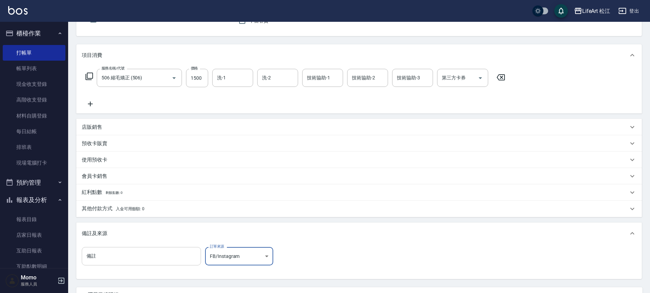
click at [139, 258] on input "備註" at bounding box center [141, 256] width 119 height 18
type input "a"
type input "ㄓ"
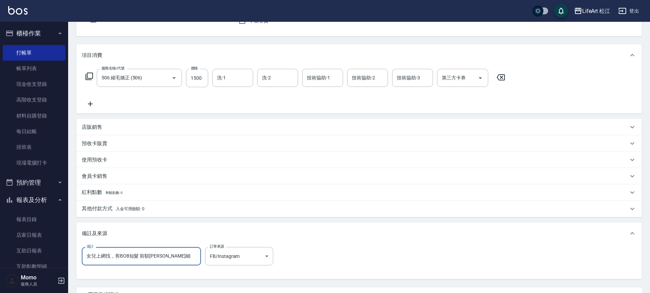
click at [167, 255] on input "女兒上網找，剪BOB短髮 前額[PERSON_NAME]細" at bounding box center [141, 256] width 119 height 18
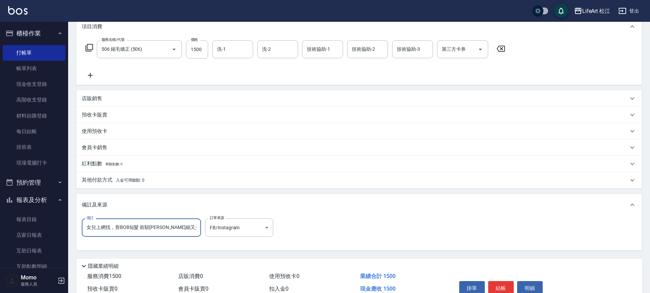
scroll to position [130, 0]
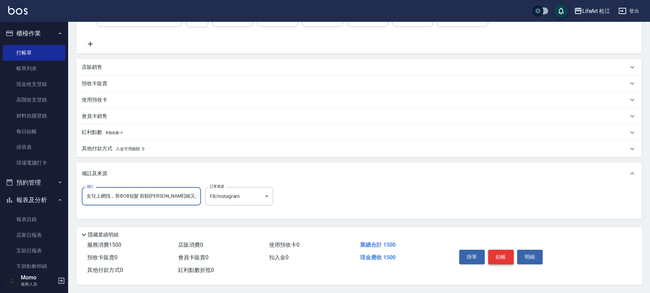
type input "女兒上網找，剪BOB短髮 前額[PERSON_NAME]細又少"
click at [502, 250] on button "結帳" at bounding box center [501, 257] width 26 height 14
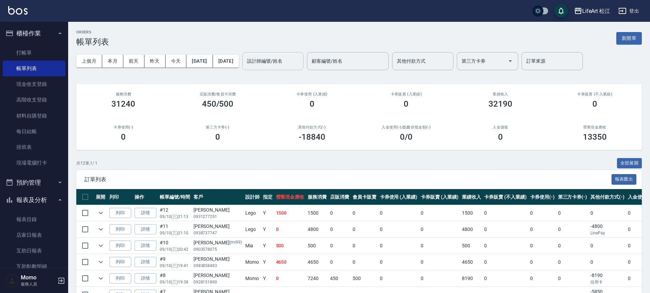
click at [289, 57] on div "設計師編號/姓名 設計師編號/姓名" at bounding box center [272, 61] width 61 height 18
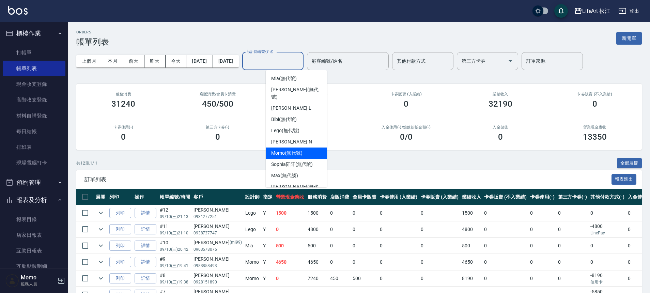
click at [284, 149] on span "Momo (無代號)" at bounding box center [286, 152] width 31 height 7
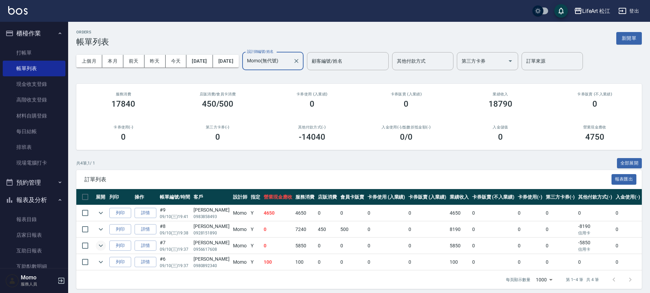
click at [103, 244] on icon "expand row" at bounding box center [101, 245] width 8 height 8
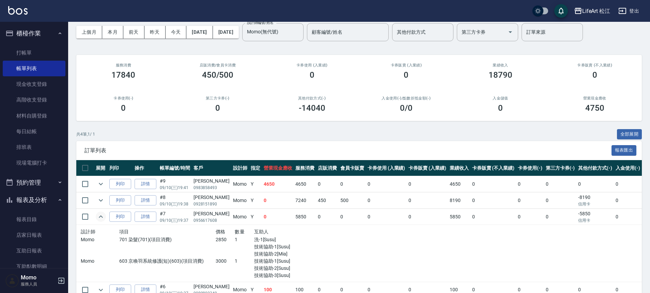
scroll to position [29, 0]
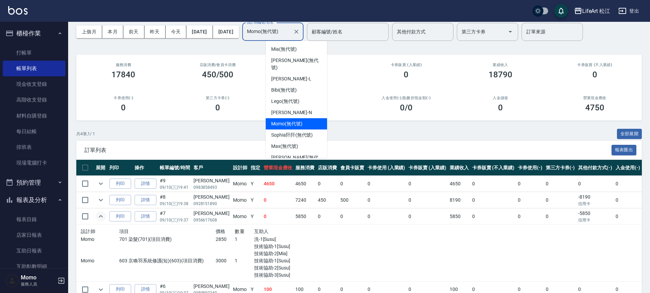
click at [290, 36] on input "Momo(無代號)" at bounding box center [267, 32] width 45 height 12
click at [289, 86] on span "Bibi (無代號)" at bounding box center [284, 89] width 26 height 7
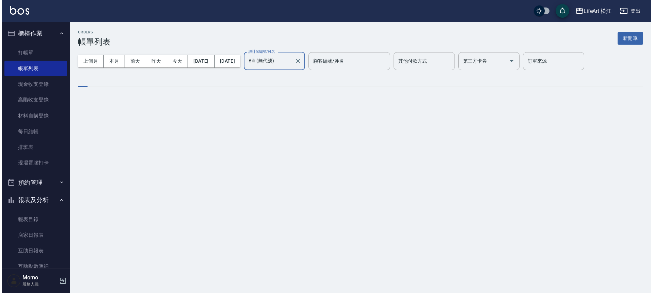
scroll to position [0, 0]
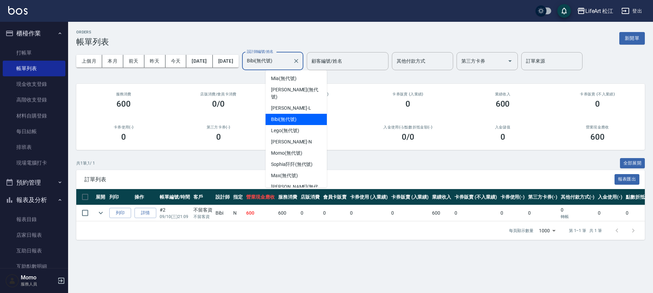
click at [287, 64] on input "Bibi(無代號)" at bounding box center [267, 61] width 45 height 12
click at [291, 127] on span "Lego (無代號)" at bounding box center [285, 130] width 28 height 7
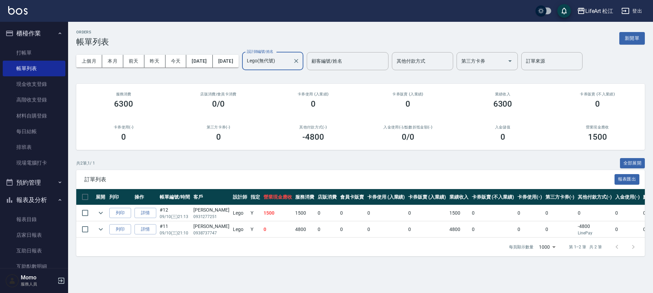
click at [290, 62] on input "Lego(無代號)" at bounding box center [267, 61] width 45 height 12
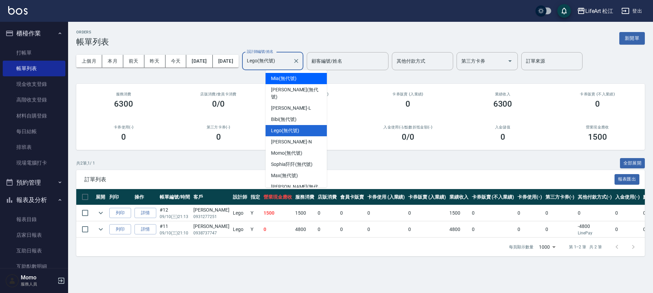
click at [310, 79] on div "Mia (無代號)" at bounding box center [296, 78] width 61 height 11
type input "Mia(無代號)"
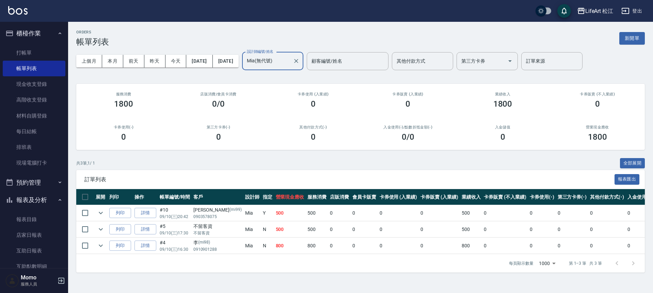
click at [144, 218] on td "詳情" at bounding box center [145, 213] width 25 height 16
click at [146, 215] on link "詳情" at bounding box center [145, 213] width 22 height 11
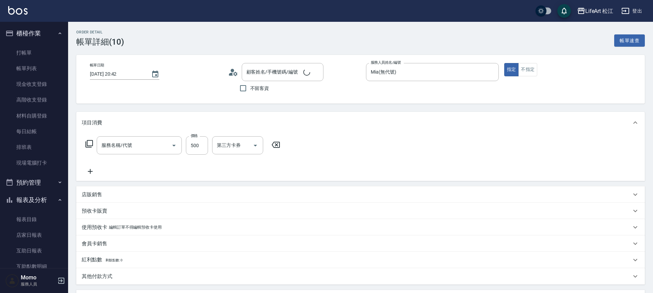
type input "[DATE] 20:42"
type input "Mia(無代號)"
type input "基礎髮浴 (101)"
type input "[PERSON_NAME]/0903578075/mi99"
